Goal: Find specific page/section: Find specific page/section

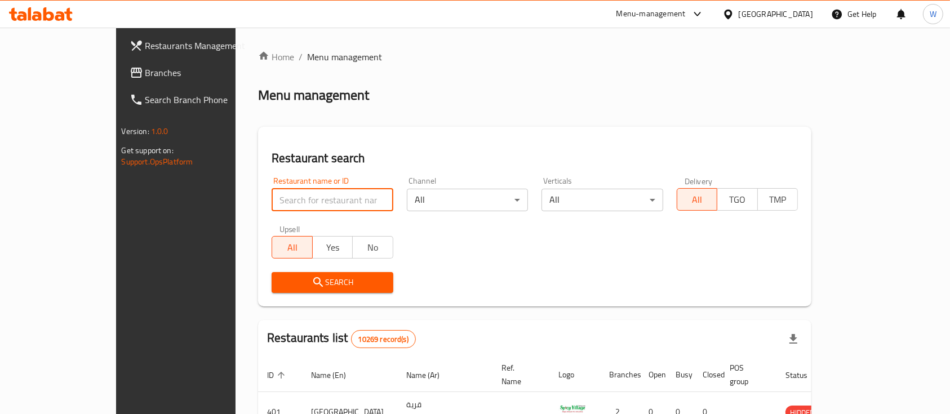
click at [337, 195] on input "search" at bounding box center [333, 200] width 122 height 23
click at [67, 12] on icon at bounding box center [68, 14] width 8 height 13
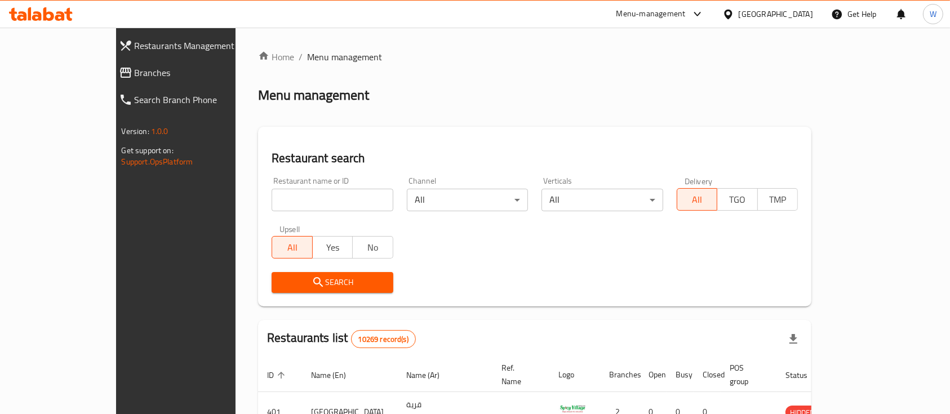
click at [57, 10] on icon at bounding box center [41, 14] width 64 height 14
